Goal: Transaction & Acquisition: Obtain resource

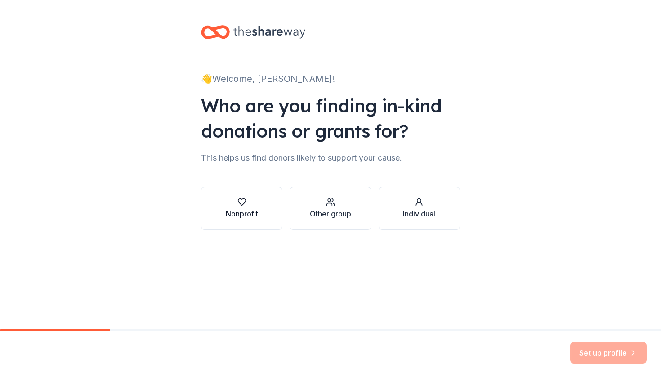
click at [261, 201] on button "Nonprofit" at bounding box center [241, 208] width 81 height 43
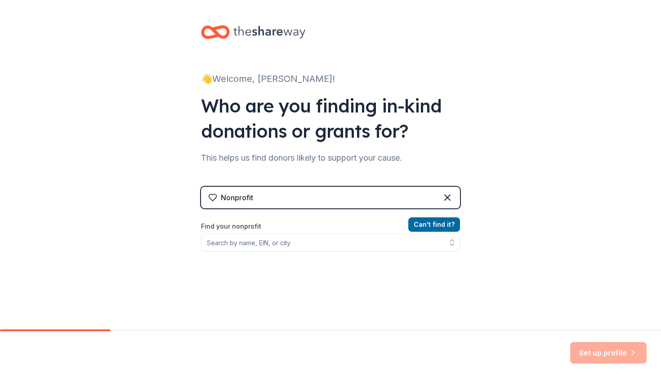
click at [213, 197] on icon at bounding box center [212, 197] width 9 height 9
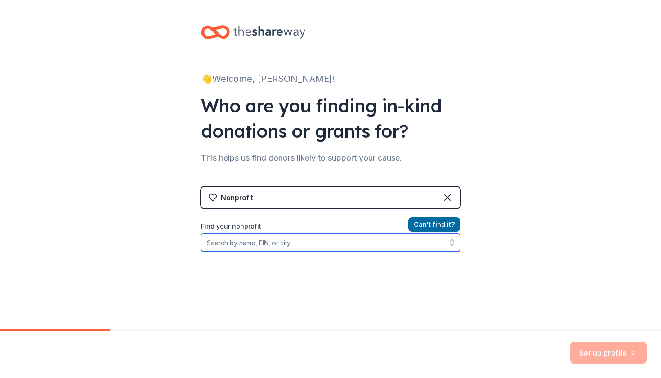
click at [283, 248] on input "Find your nonprofit" at bounding box center [330, 243] width 259 height 18
type input "Hearty"
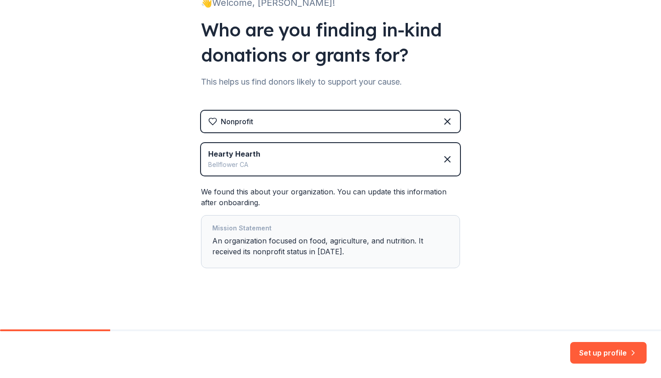
scroll to position [76, 0]
click at [600, 356] on button "Set up profile" at bounding box center [609, 353] width 76 height 22
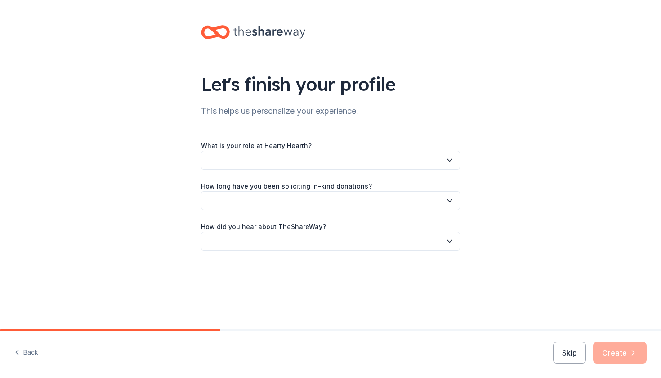
click at [389, 152] on button "button" at bounding box center [330, 160] width 259 height 19
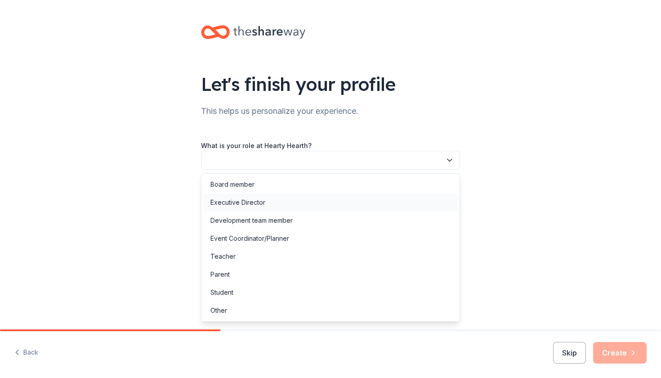
click at [308, 207] on div "Executive Director" at bounding box center [330, 202] width 255 height 18
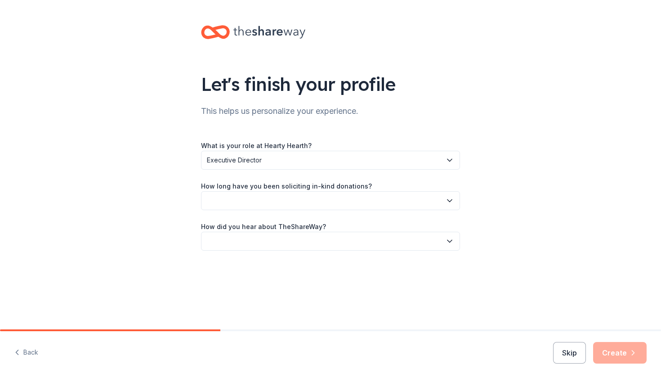
click at [307, 206] on button "button" at bounding box center [330, 200] width 259 height 19
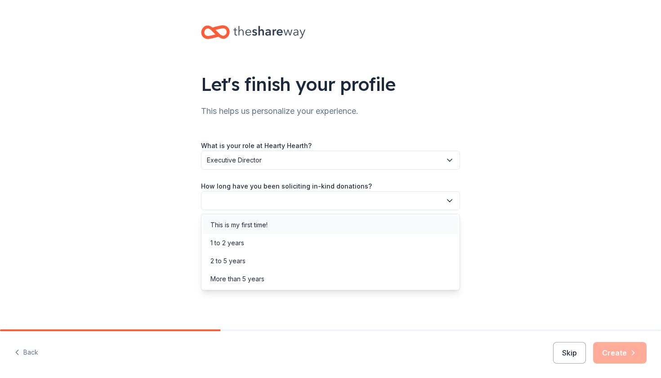
click at [297, 228] on div "This is my first time!" at bounding box center [330, 225] width 255 height 18
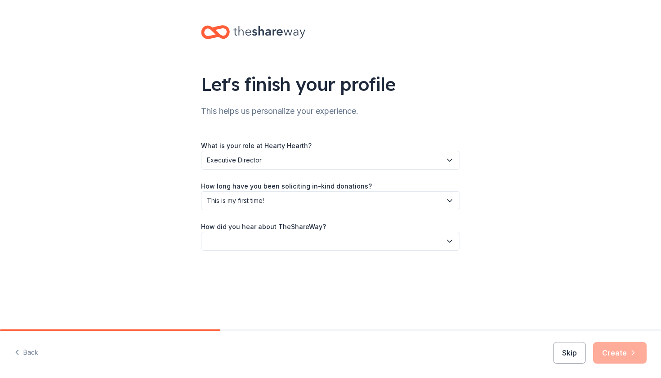
click at [284, 244] on button "button" at bounding box center [330, 241] width 259 height 19
click at [269, 265] on div "Friend or colleague" at bounding box center [330, 265] width 255 height 18
click at [617, 352] on button "Create" at bounding box center [621, 353] width 54 height 22
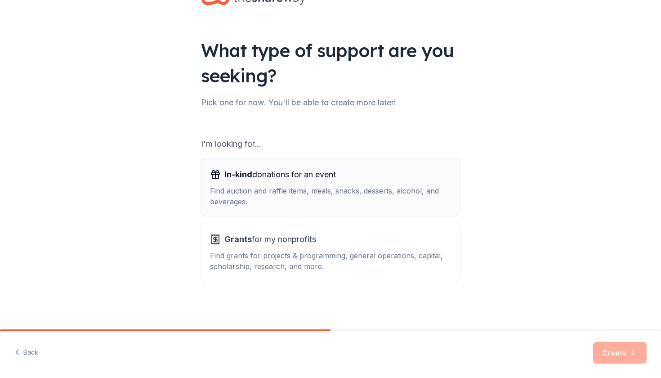
scroll to position [34, 0]
click at [375, 183] on div "In-kind donations for an event Find auction and raffle items, meals, snacks, de…" at bounding box center [330, 187] width 241 height 40
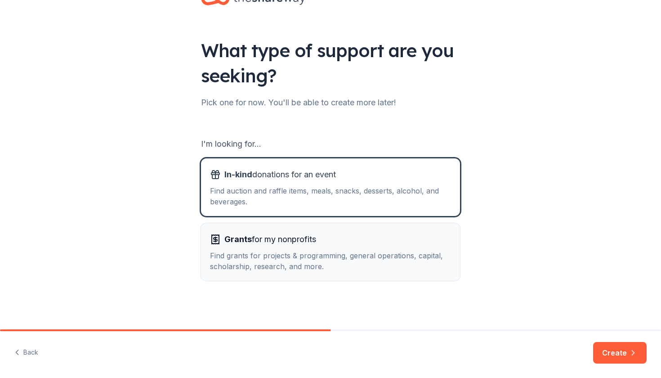
click at [338, 245] on div "Grants for my nonprofits" at bounding box center [330, 239] width 241 height 14
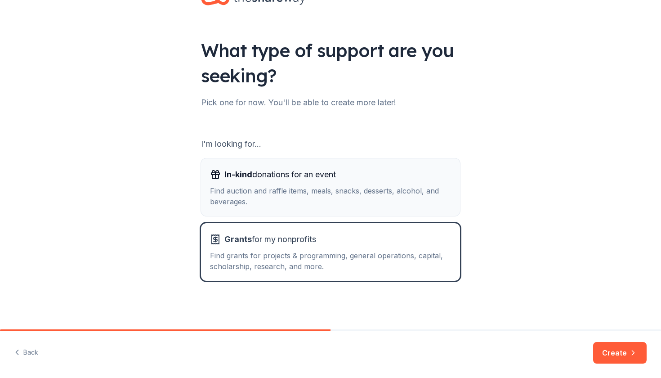
click at [406, 204] on div "Find auction and raffle items, meals, snacks, desserts, alcohol, and beverages." at bounding box center [330, 196] width 241 height 22
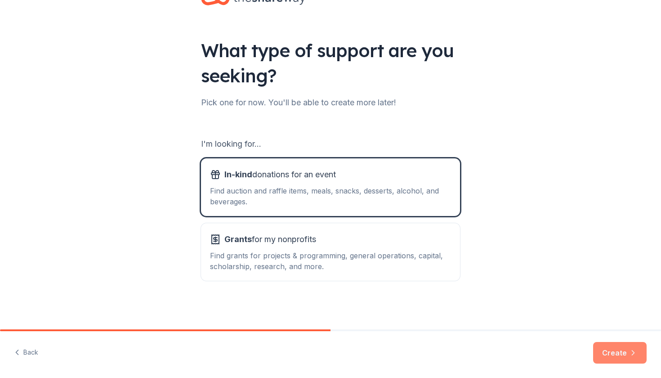
click at [622, 351] on button "Create" at bounding box center [621, 353] width 54 height 22
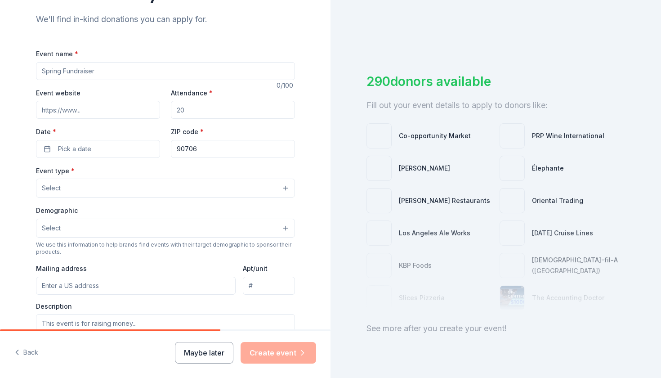
scroll to position [93, 0]
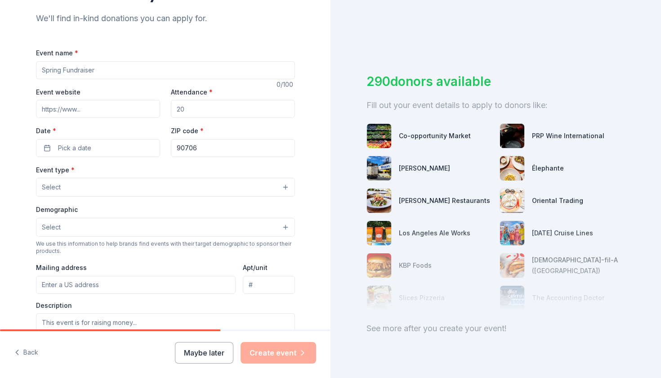
drag, startPoint x: 101, startPoint y: 70, endPoint x: 38, endPoint y: 72, distance: 63.5
click at [38, 72] on input "Event name *" at bounding box center [165, 70] width 259 height 18
type input "F"
type input "w"
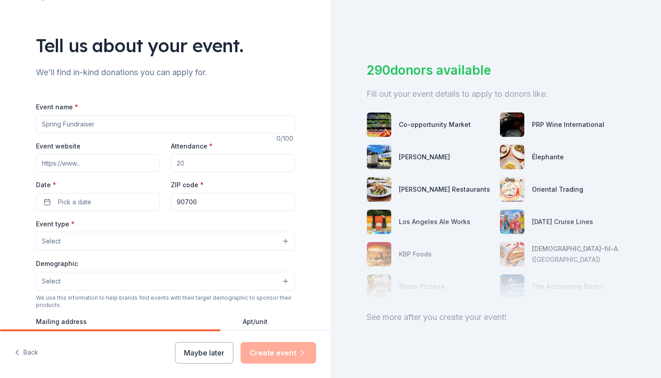
scroll to position [38, 0]
click at [148, 241] on button "Select" at bounding box center [165, 241] width 259 height 19
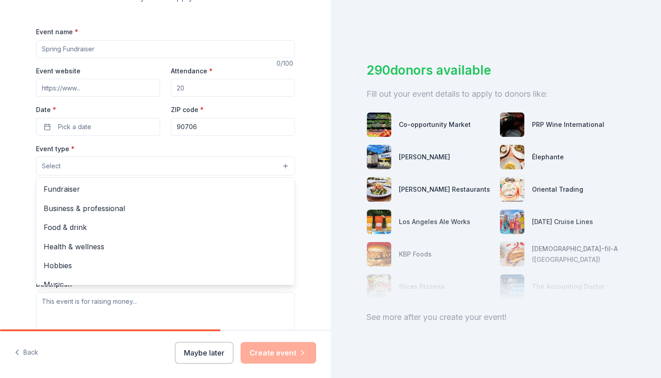
scroll to position [121, 0]
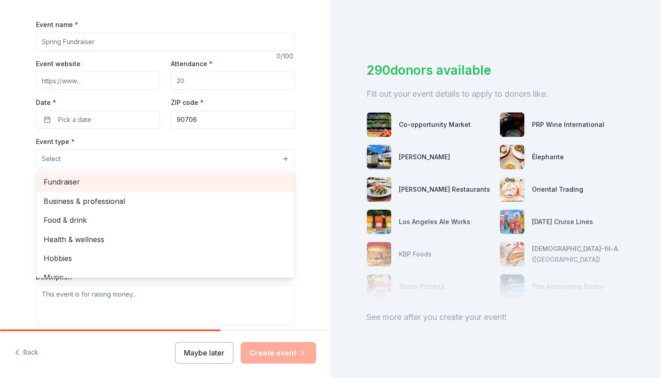
click at [127, 180] on span "Fundraiser" at bounding box center [166, 182] width 244 height 12
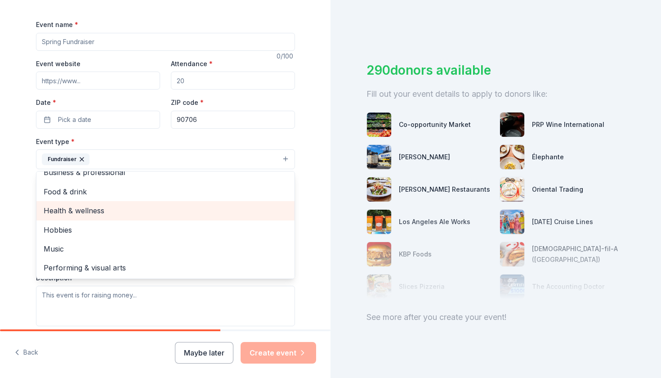
scroll to position [10, 0]
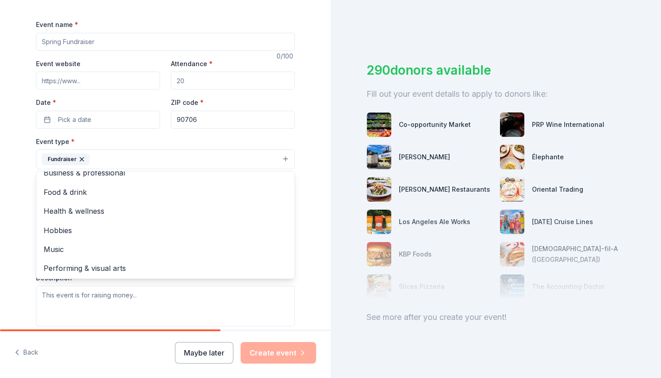
click at [196, 352] on div "Tell us about your event. We'll find in-kind donations you can apply for. Event…" at bounding box center [165, 189] width 331 height 378
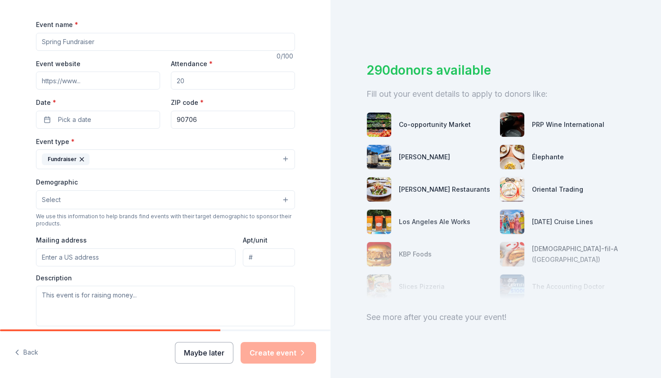
click at [214, 356] on button "Maybe later" at bounding box center [204, 353] width 58 height 22
click at [190, 361] on button "Maybe later" at bounding box center [204, 353] width 58 height 22
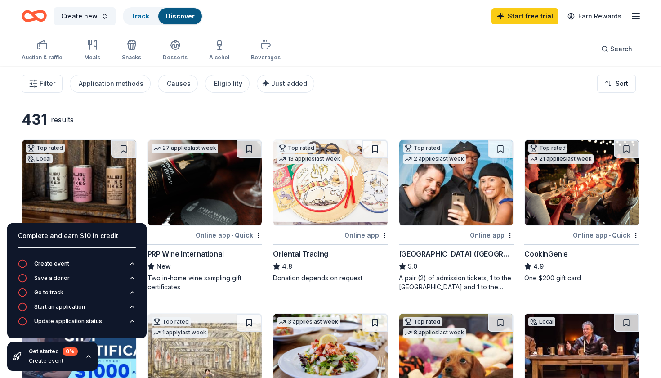
click at [85, 357] on icon "button" at bounding box center [88, 356] width 7 height 7
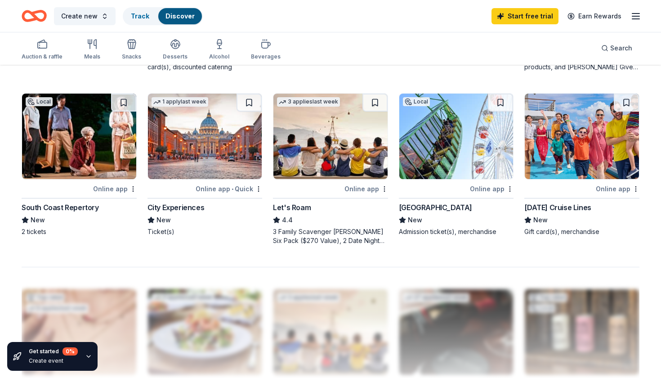
scroll to position [567, 0]
click at [560, 185] on div at bounding box center [560, 188] width 70 height 11
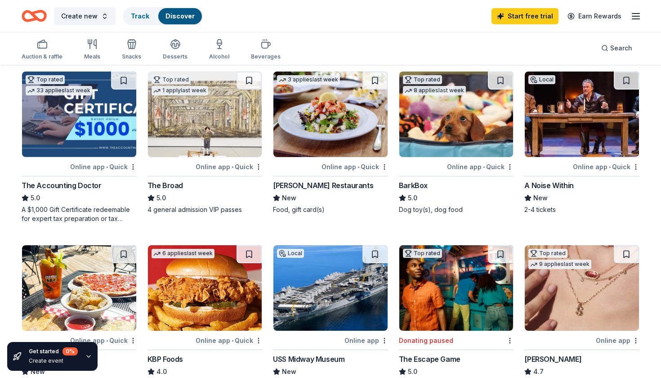
scroll to position [246, 0]
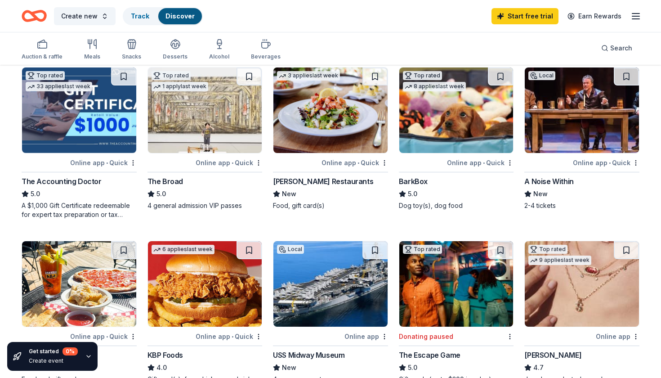
click at [216, 115] on img at bounding box center [205, 109] width 114 height 85
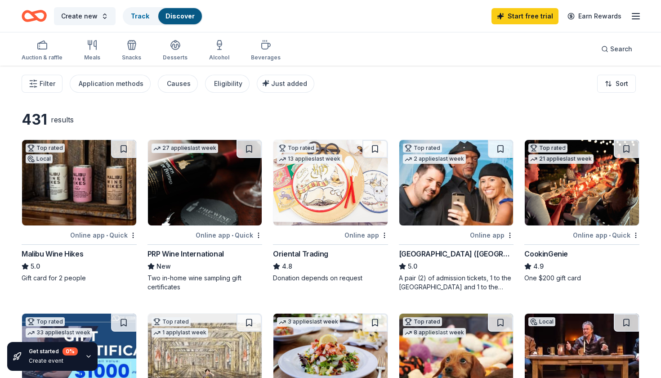
scroll to position [0, 0]
click at [614, 52] on span "Search" at bounding box center [622, 49] width 22 height 11
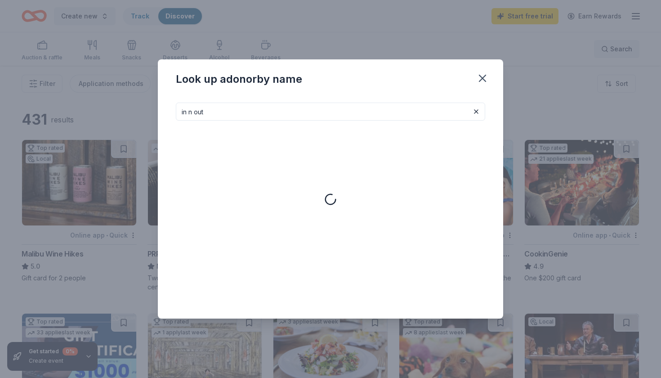
type input "in n out"
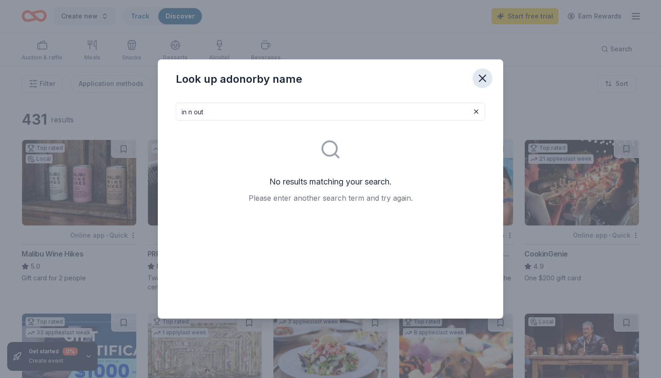
click at [482, 75] on icon "button" at bounding box center [483, 78] width 13 height 13
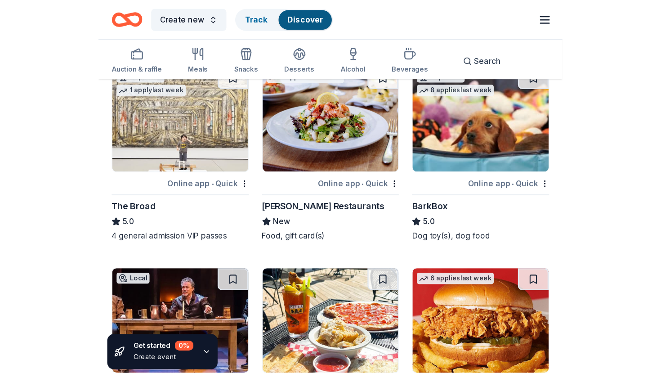
scroll to position [462, 0]
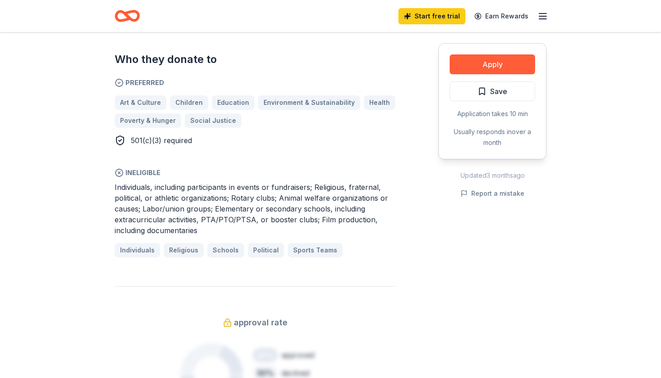
scroll to position [604, 0]
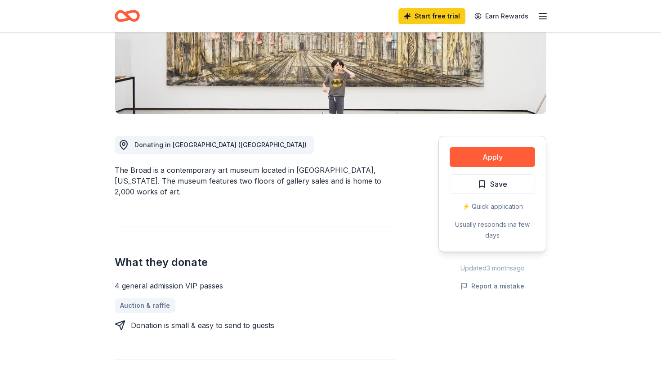
scroll to position [161, 0]
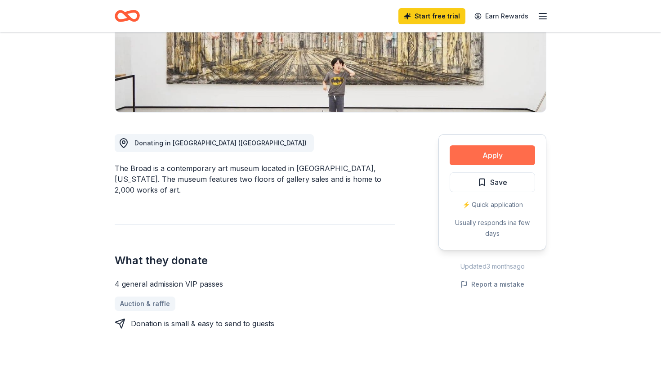
click at [508, 159] on button "Apply" at bounding box center [492, 155] width 85 height 20
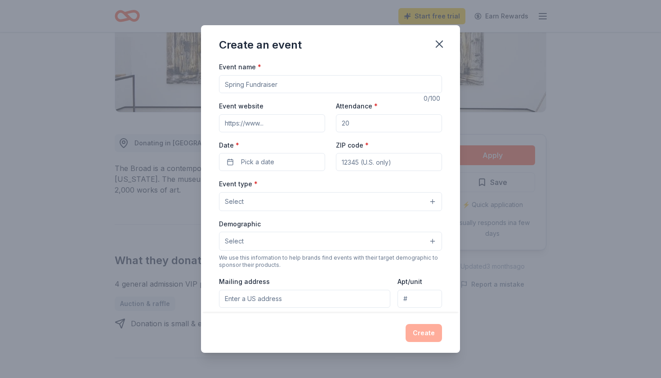
click at [332, 87] on input "Event name *" at bounding box center [330, 84] width 223 height 18
type input "H"
type input "Hearty Hearth feeding every belly"
drag, startPoint x: 361, startPoint y: 123, endPoint x: 320, endPoint y: 124, distance: 40.5
click at [321, 124] on div "Event website Attendance * Date * Pick a date ZIP code *" at bounding box center [330, 135] width 223 height 71
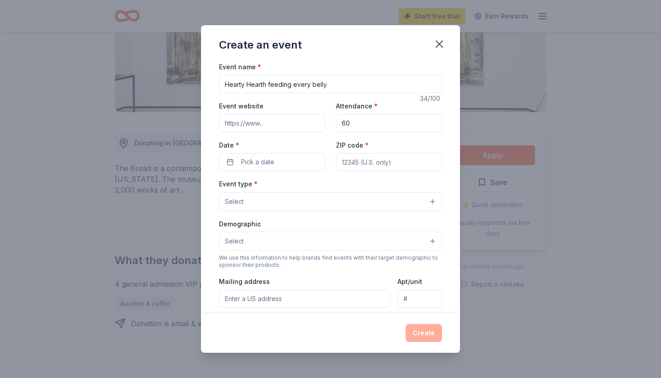
type input "60"
click at [374, 162] on input "ZIP code *" at bounding box center [389, 162] width 106 height 18
type input "90706"
click at [274, 198] on button "Select" at bounding box center [330, 201] width 223 height 19
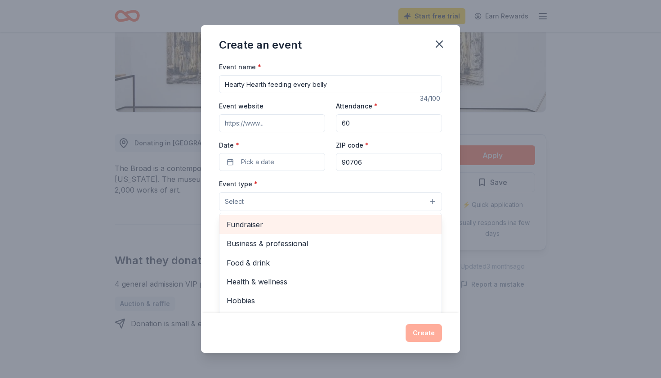
click at [256, 226] on span "Fundraiser" at bounding box center [331, 225] width 208 height 12
click at [256, 226] on span "Business & professional" at bounding box center [331, 226] width 208 height 12
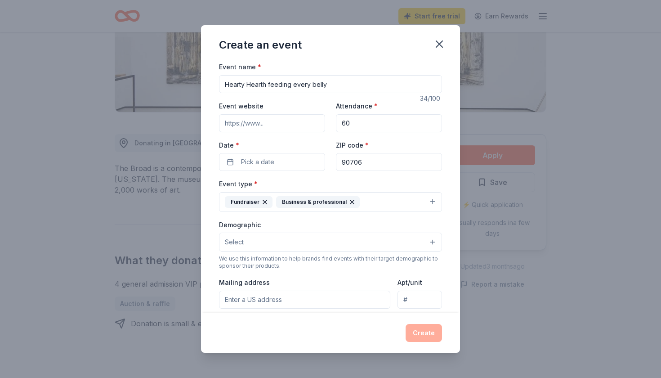
click at [351, 200] on icon "button" at bounding box center [353, 202] width 4 height 4
click at [310, 246] on button "Select" at bounding box center [330, 242] width 223 height 19
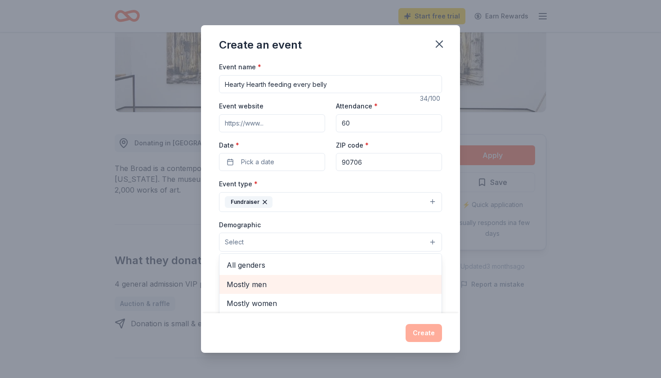
click at [281, 275] on div "Mostly men" at bounding box center [331, 284] width 222 height 19
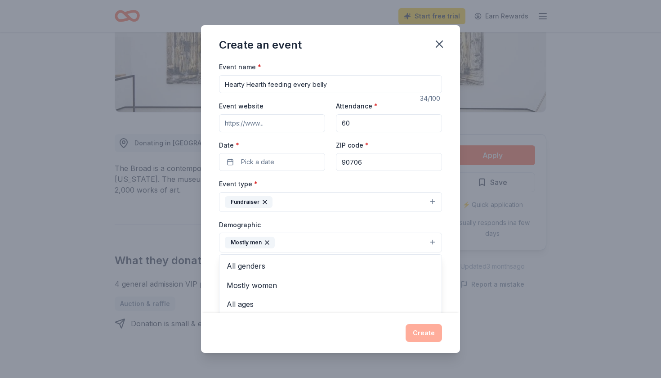
click at [266, 242] on icon "button" at bounding box center [267, 243] width 4 height 4
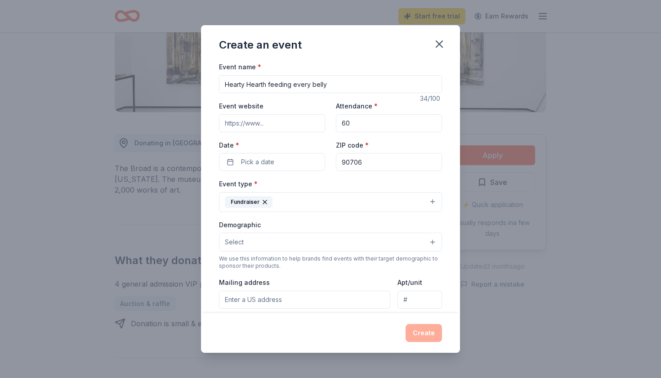
click at [424, 245] on button "Select" at bounding box center [330, 242] width 223 height 19
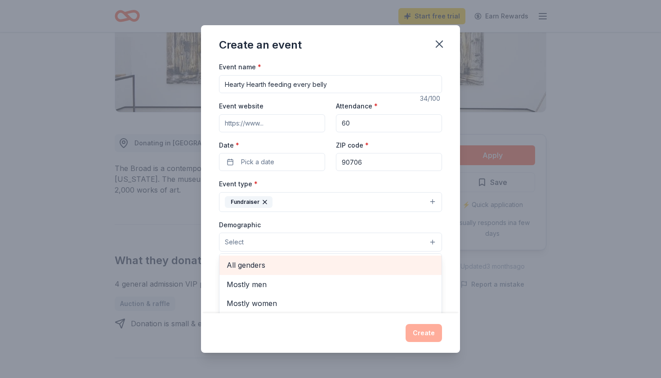
click at [246, 269] on span "All genders" at bounding box center [331, 265] width 208 height 12
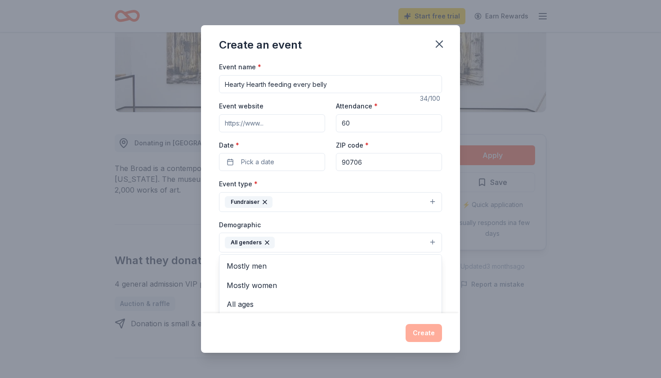
click at [320, 225] on div "Demographic All genders Mostly men Mostly women All ages 0-10 yrs 10-20 yrs 20-…" at bounding box center [330, 236] width 223 height 34
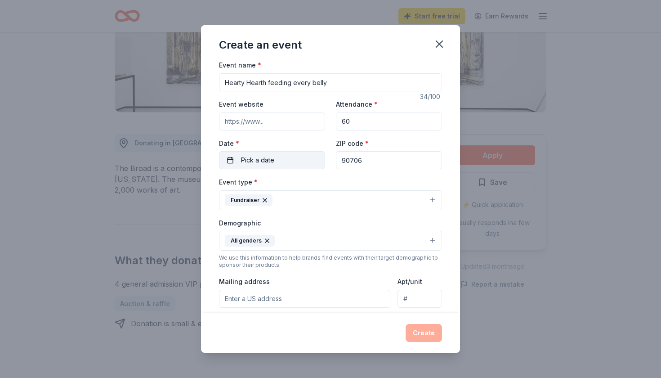
click at [290, 156] on button "Pick a date" at bounding box center [272, 160] width 106 height 18
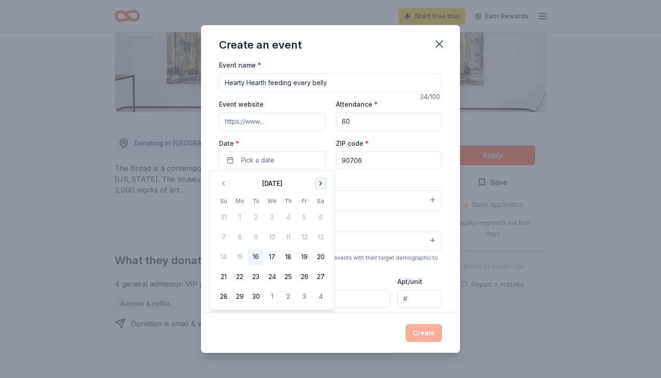
click at [324, 186] on button "Go to next month" at bounding box center [321, 183] width 13 height 13
click at [306, 221] on button "5" at bounding box center [305, 217] width 16 height 16
click at [401, 220] on div "Demographic All genders" at bounding box center [330, 234] width 223 height 34
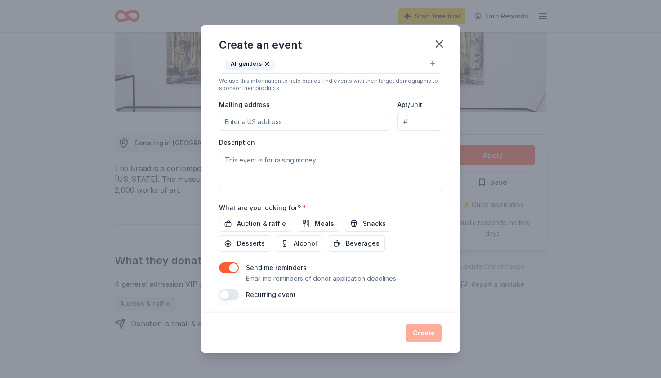
scroll to position [178, 0]
click at [312, 164] on textarea at bounding box center [330, 171] width 223 height 40
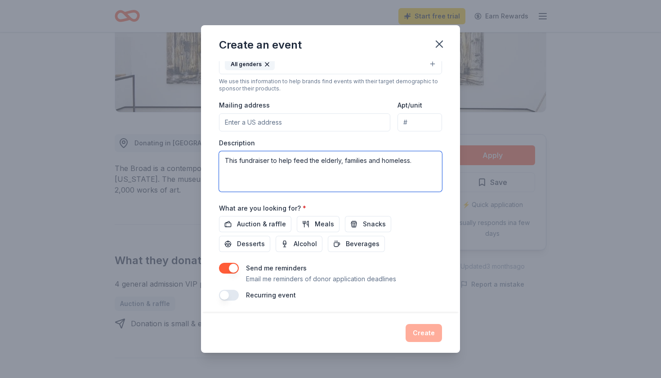
type textarea "This fundraiser to help feed the elderly, families and homeless."
click at [283, 122] on input "Mailing address" at bounding box center [304, 122] width 171 height 18
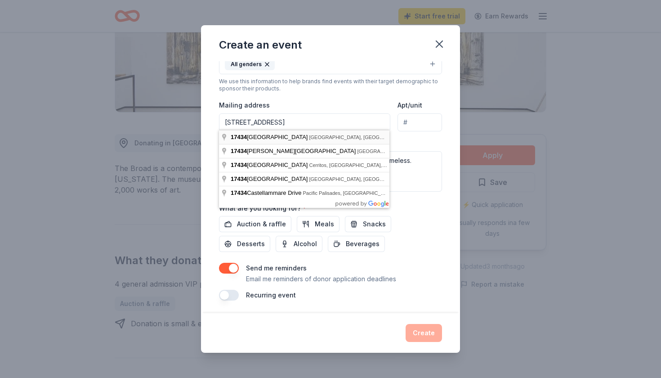
type input "17434 Bellflower Boulevard, Bellflower, CA, 90706"
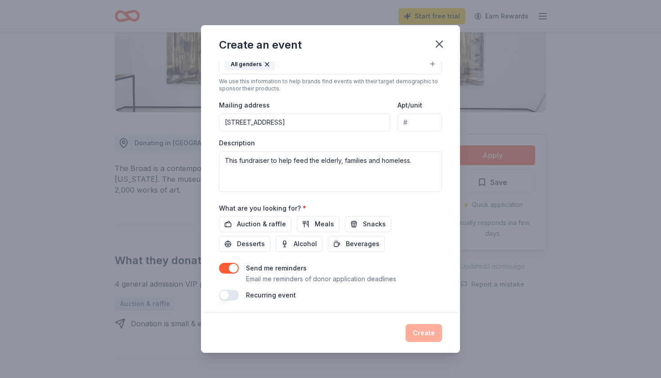
click at [419, 123] on input "Apt/unit" at bounding box center [420, 122] width 45 height 18
type input "200-113"
click at [234, 265] on button "button" at bounding box center [229, 268] width 20 height 11
click at [228, 265] on button "button" at bounding box center [229, 268] width 20 height 11
click at [430, 331] on div "Create" at bounding box center [330, 333] width 223 height 18
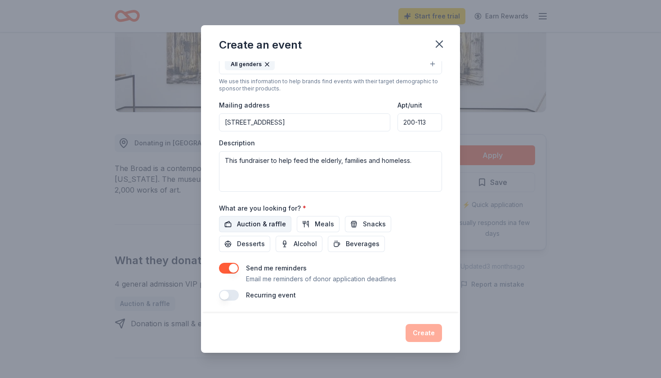
click at [269, 224] on span "Auction & raffle" at bounding box center [261, 224] width 49 height 11
click at [422, 333] on button "Create" at bounding box center [424, 333] width 36 height 18
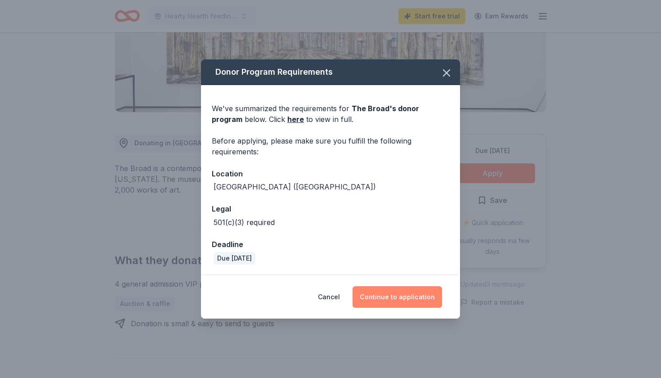
click at [406, 292] on button "Continue to application" at bounding box center [398, 297] width 90 height 22
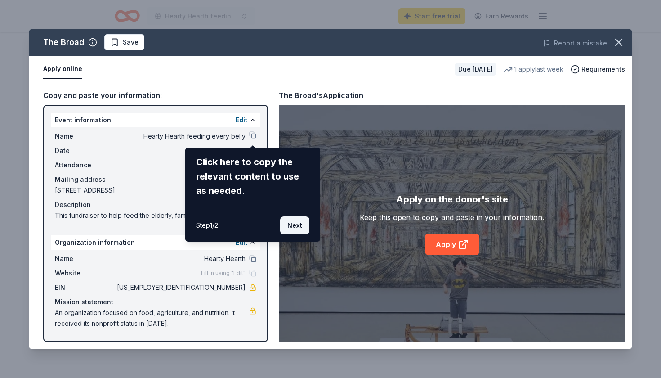
click at [299, 229] on button "Next" at bounding box center [294, 225] width 29 height 18
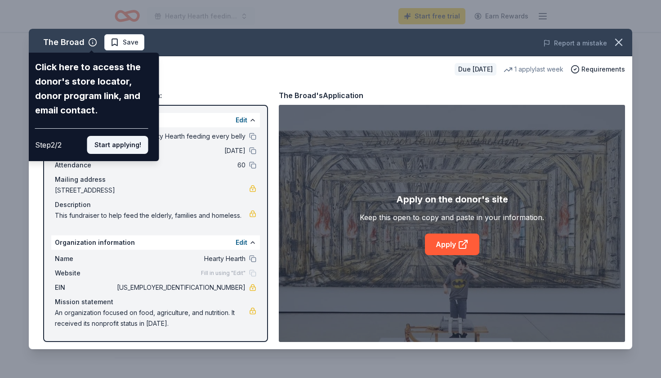
click at [136, 136] on button "Start applying!" at bounding box center [117, 145] width 61 height 18
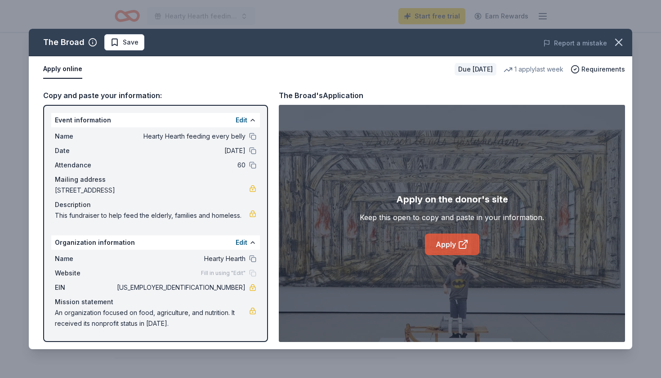
click at [468, 245] on icon at bounding box center [463, 244] width 11 height 11
click at [623, 45] on icon "button" at bounding box center [619, 42] width 13 height 13
